Goal: Transaction & Acquisition: Purchase product/service

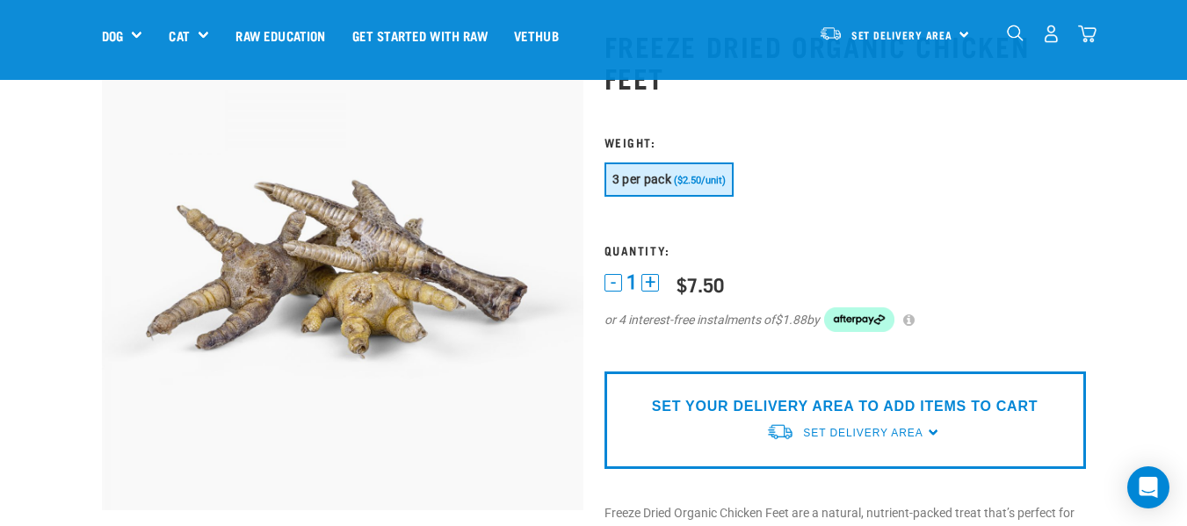
scroll to position [88, 0]
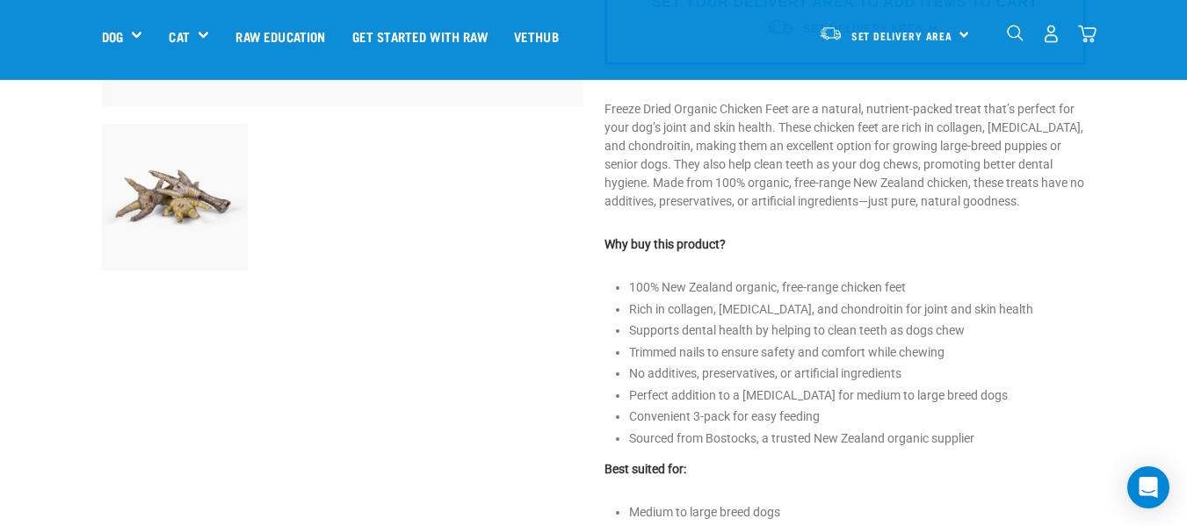
scroll to position [264, 0]
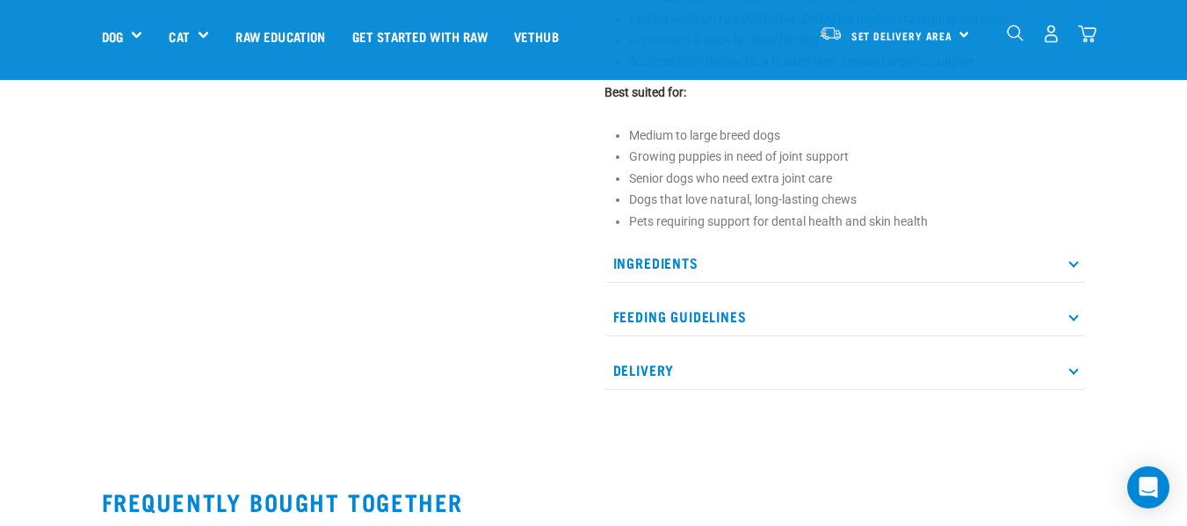
scroll to position [878, 0]
